Goal: Obtain resource: Download file/media

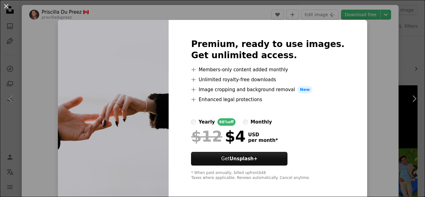
scroll to position [21, 0]
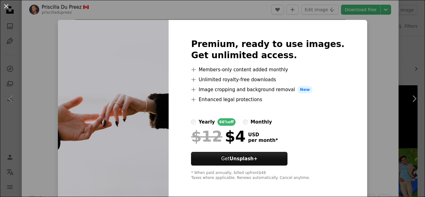
drag, startPoint x: 358, startPoint y: 76, endPoint x: 306, endPoint y: 89, distance: 53.1
click at [358, 77] on div "An X shape Premium, ready to use images. Get unlimited access. A plus sign Memb…" at bounding box center [212, 98] width 425 height 197
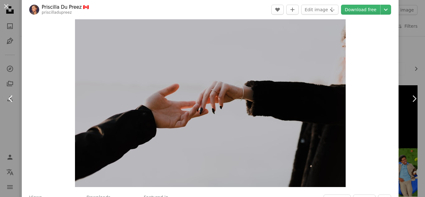
click at [7, 100] on icon "Chevron left" at bounding box center [11, 99] width 10 height 10
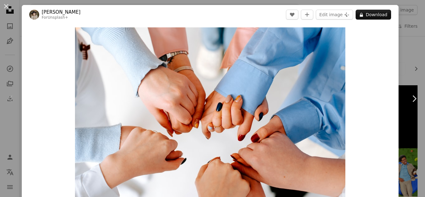
click at [408, 36] on div "An X shape Chevron left Chevron right [PERSON_NAME] For Unsplash+ A heart A plu…" at bounding box center [212, 98] width 425 height 197
